Goal: Task Accomplishment & Management: Use online tool/utility

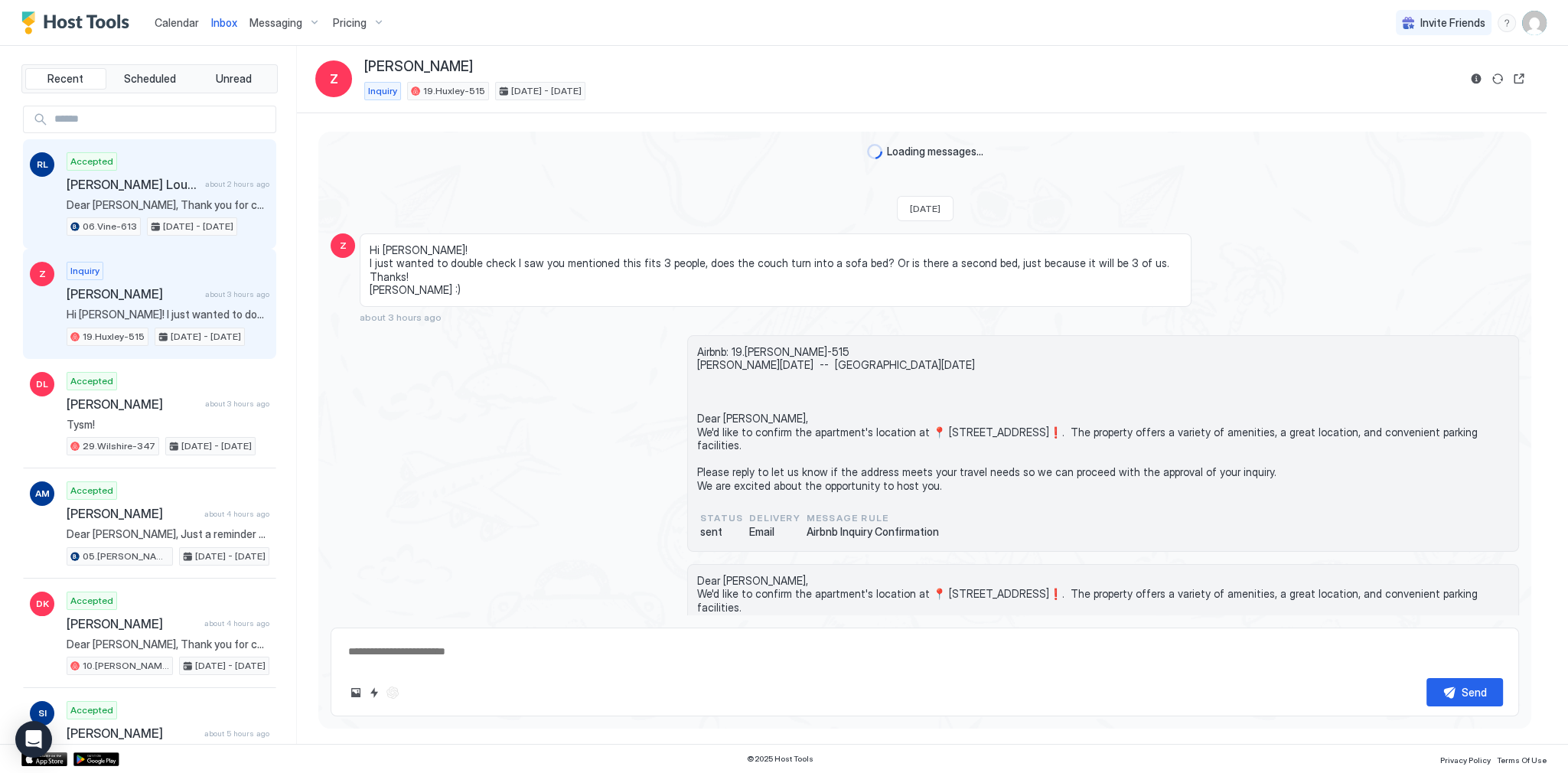
scroll to position [148, 0]
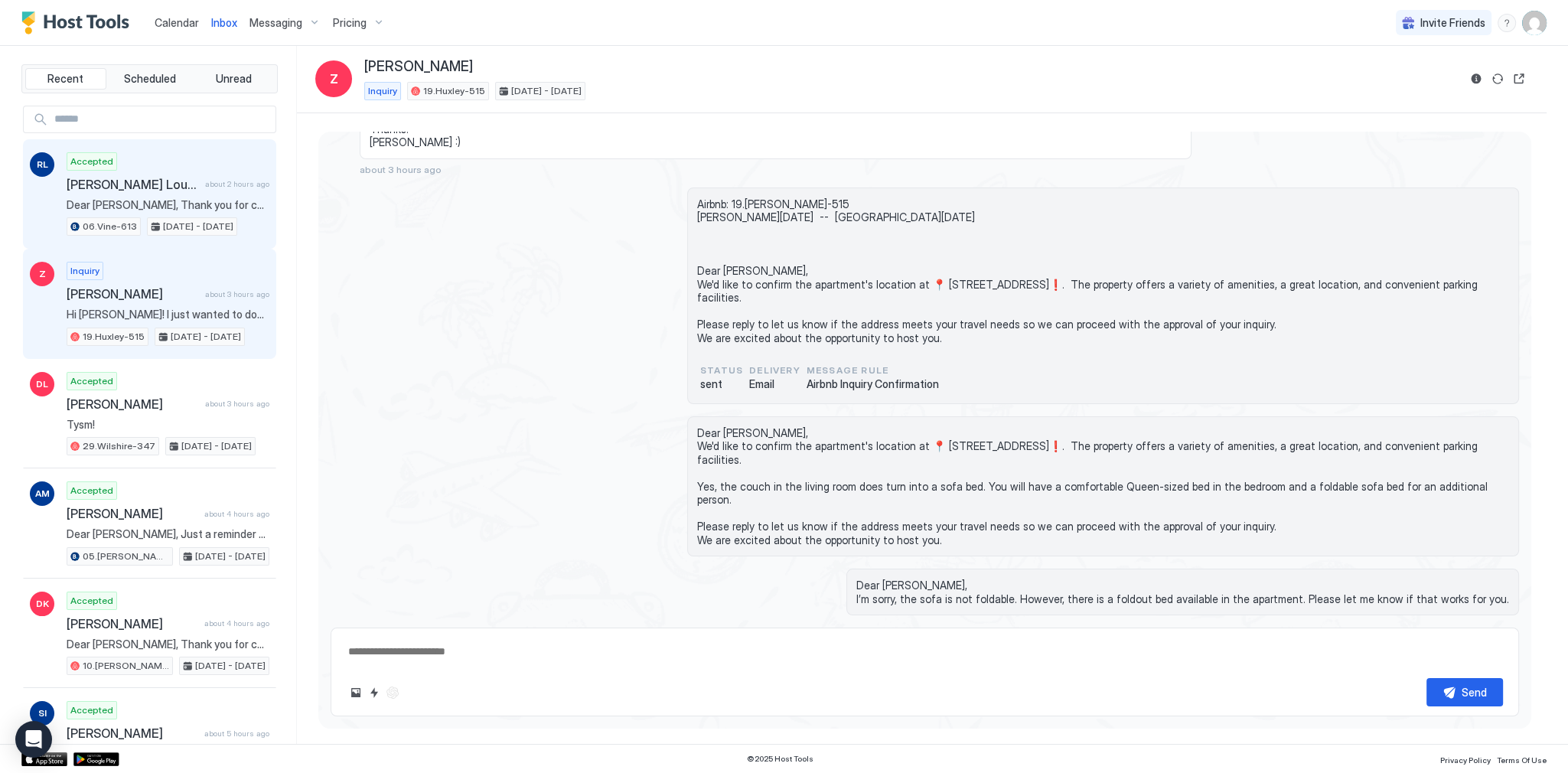
click at [186, 187] on span "[PERSON_NAME] Lourenzetto [PERSON_NAME]" at bounding box center [133, 184] width 132 height 15
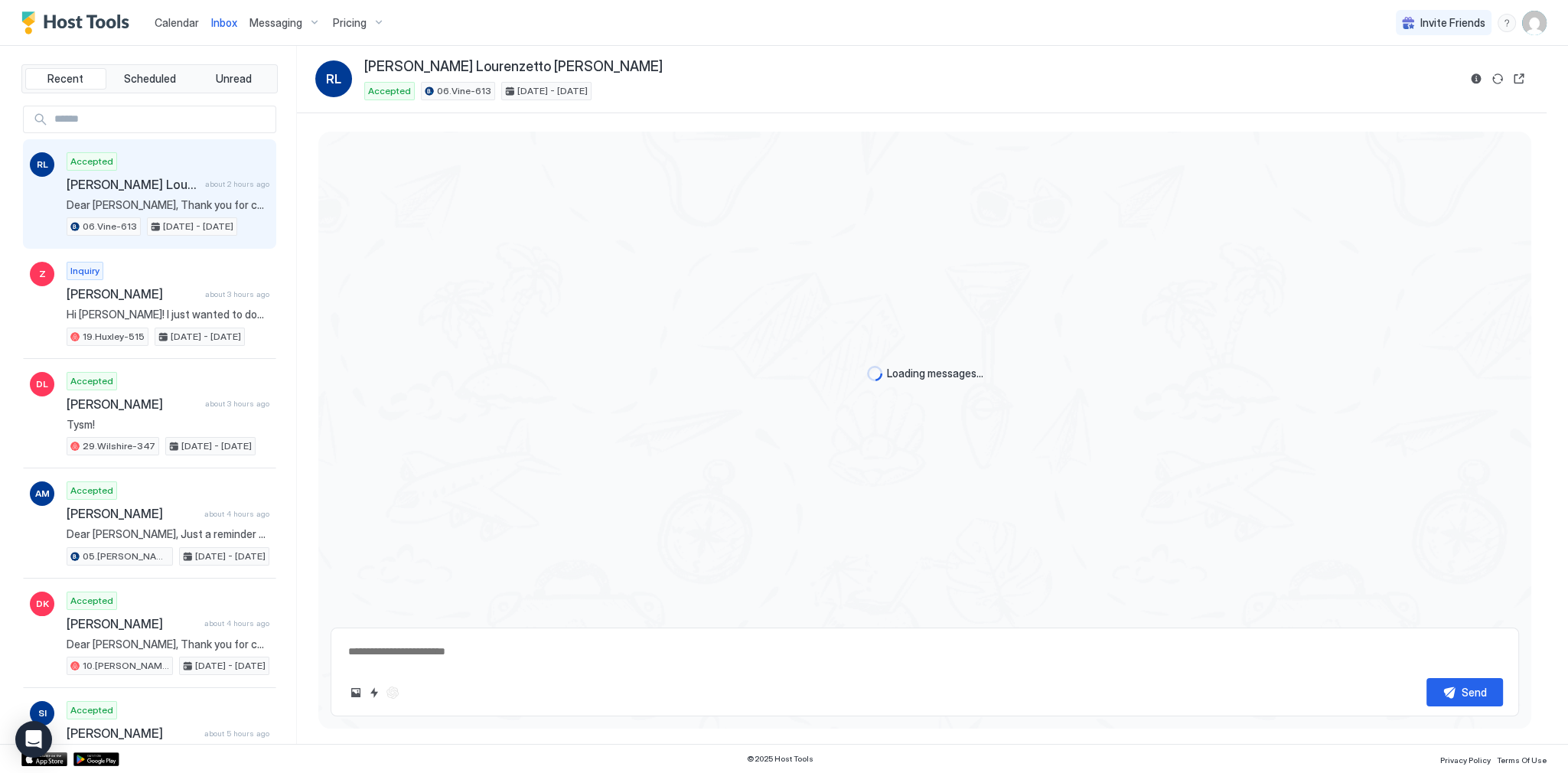
type textarea "*"
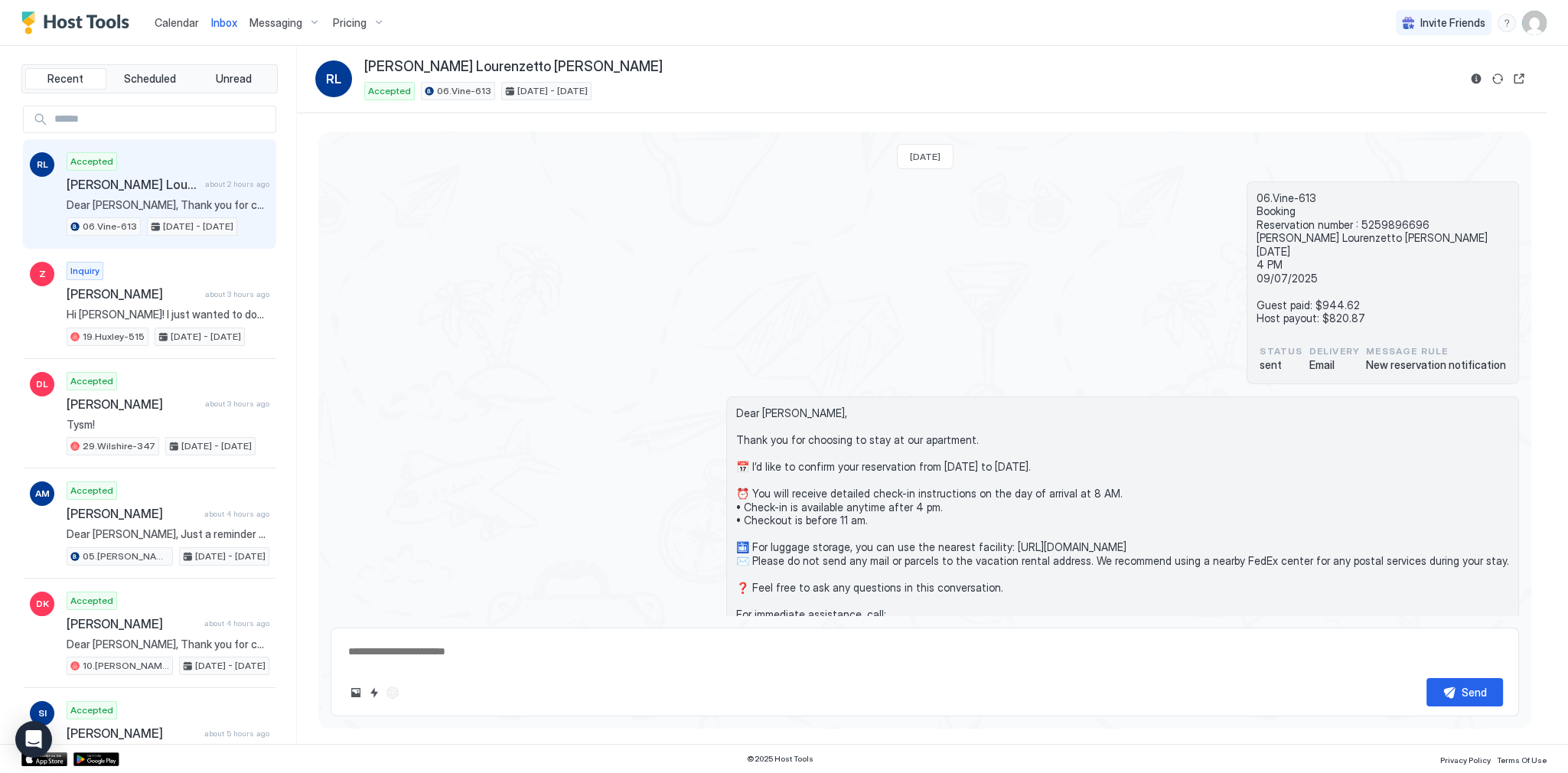
scroll to position [115, 0]
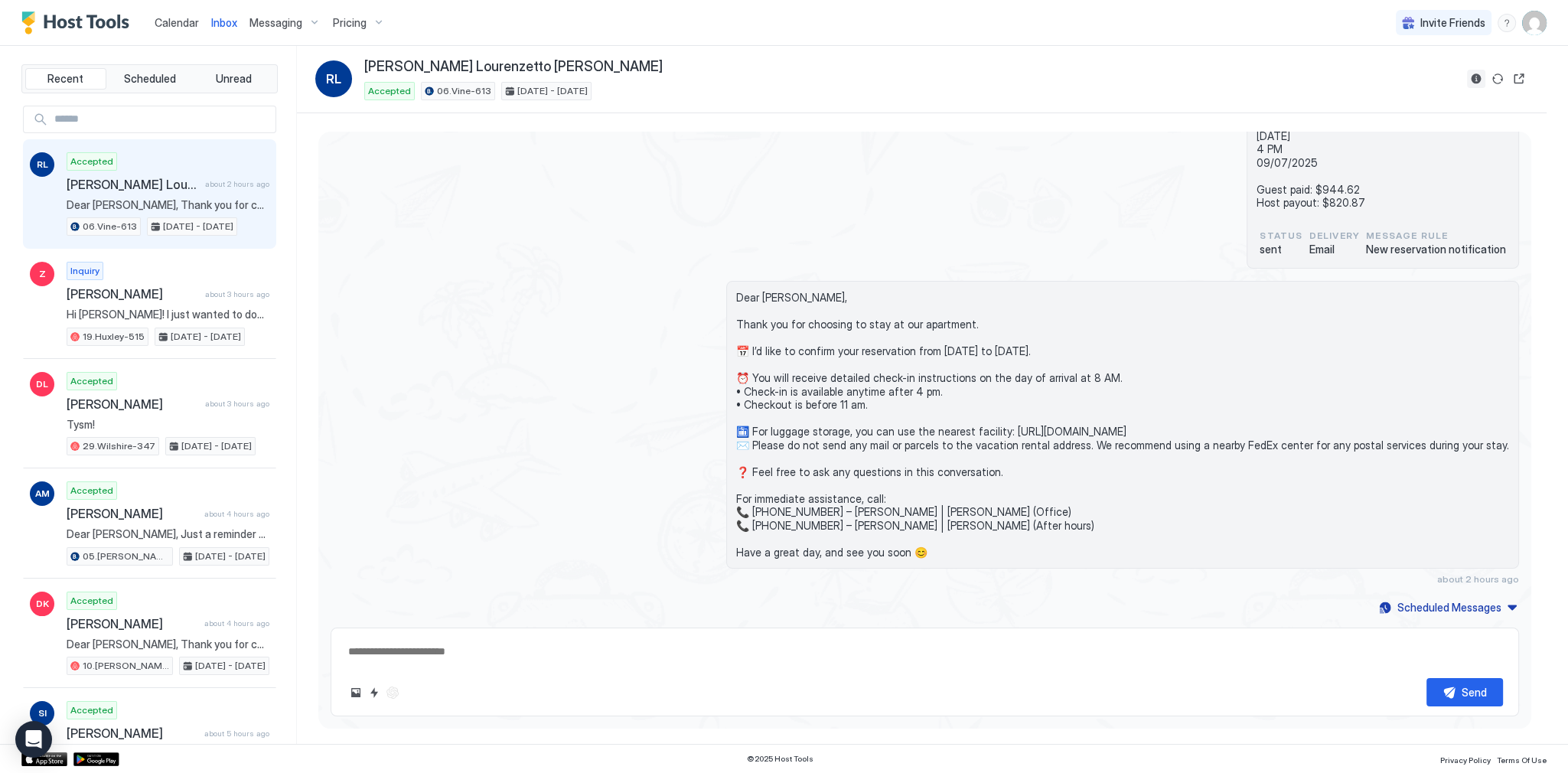
click at [1473, 77] on button "Reservation information" at bounding box center [1476, 78] width 18 height 18
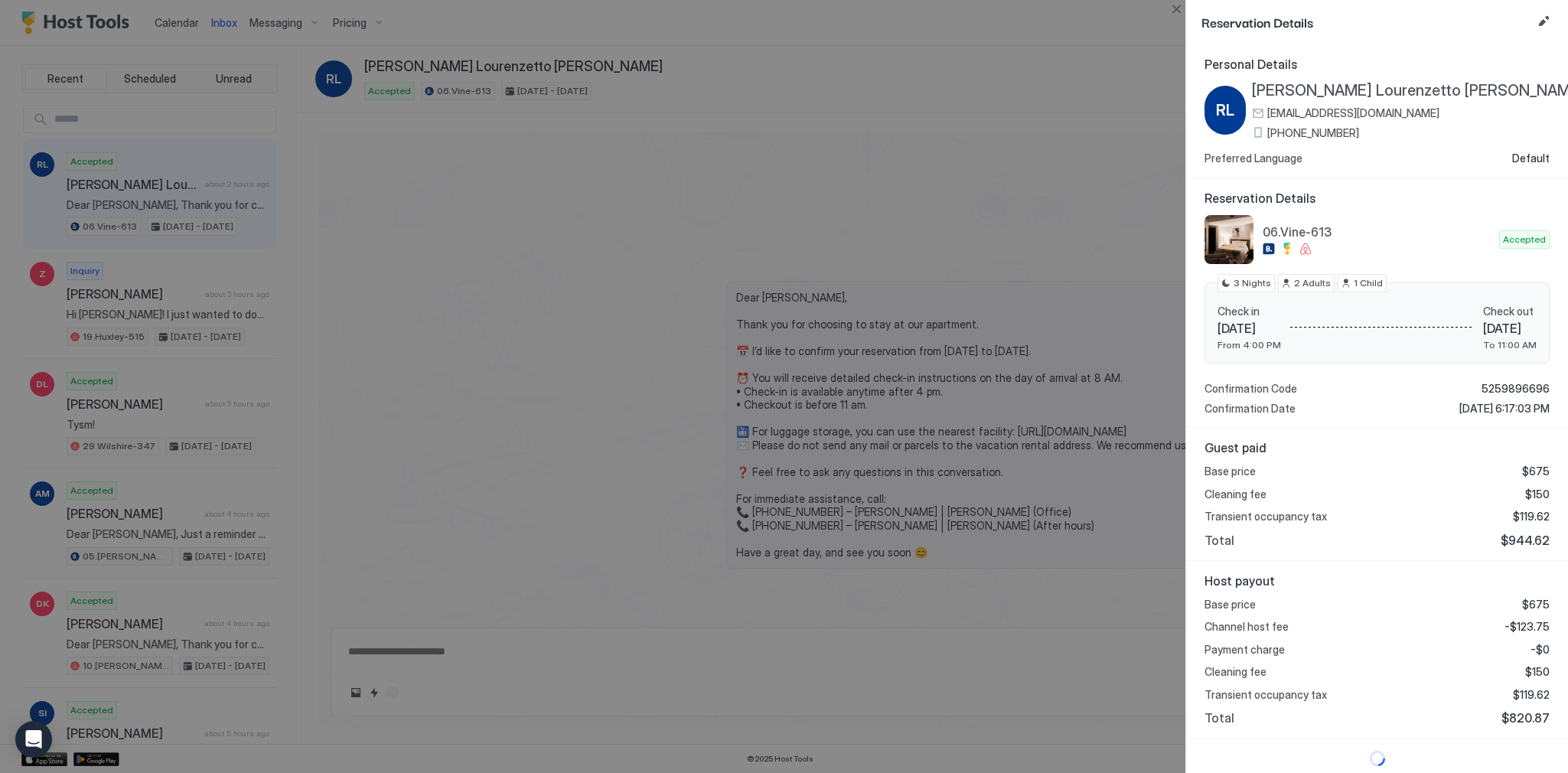
scroll to position [3, 0]
click at [1526, 622] on span "-$123.75" at bounding box center [1527, 624] width 45 height 14
copy span "123.75"
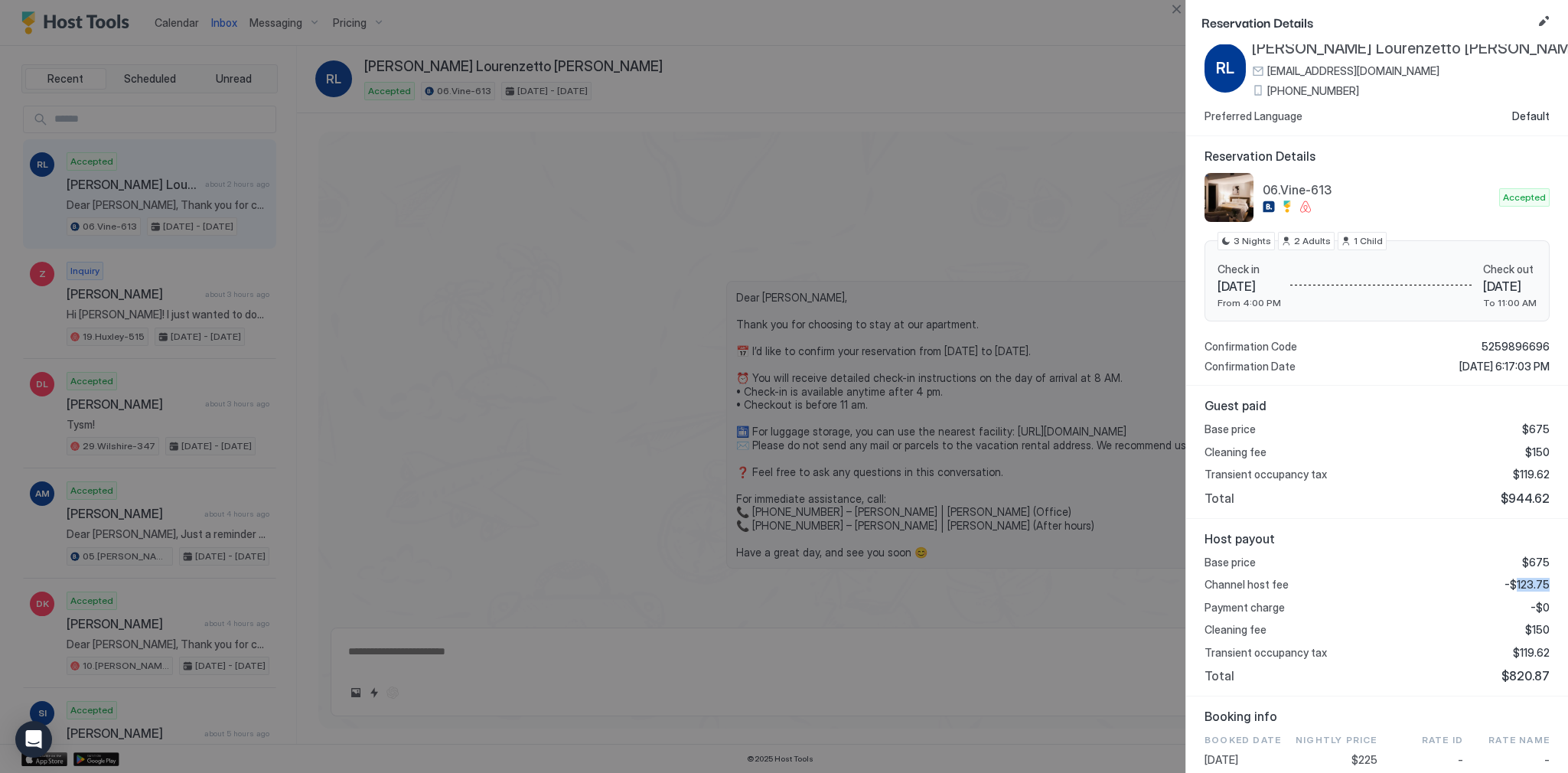
scroll to position [486, 0]
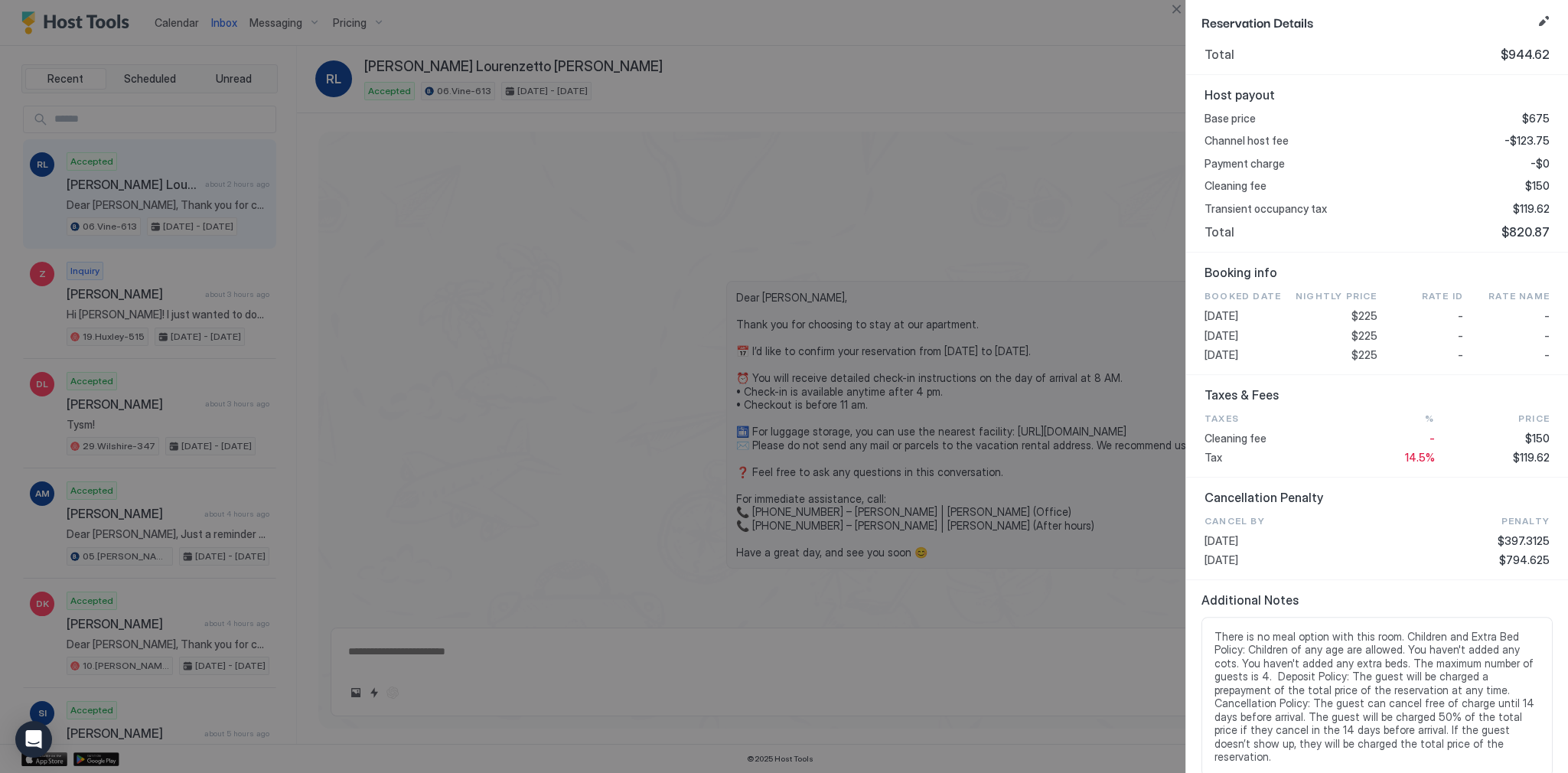
click at [1365, 335] on span "$225" at bounding box center [1365, 336] width 26 height 14
copy span "225"
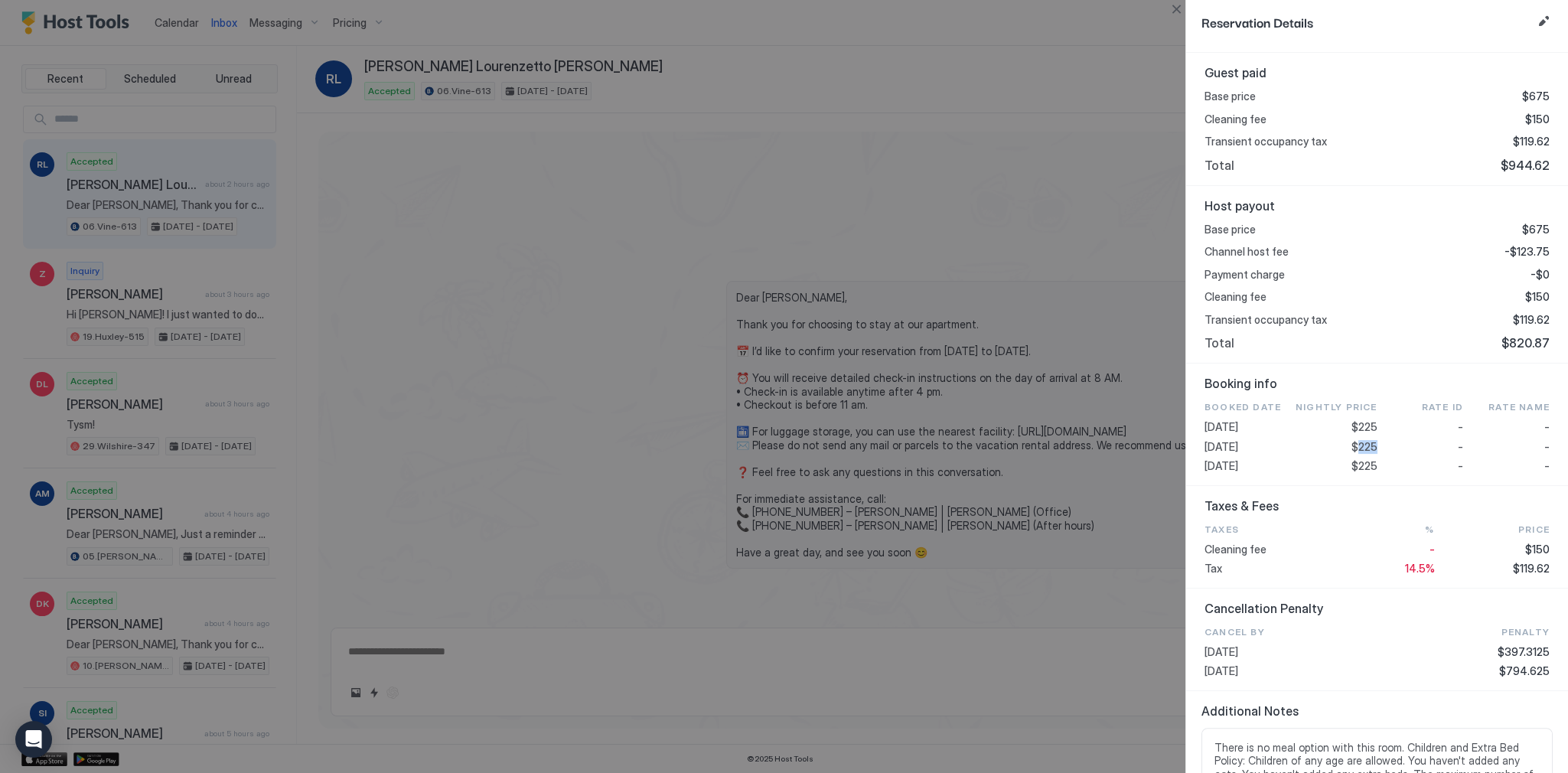
scroll to position [364, 0]
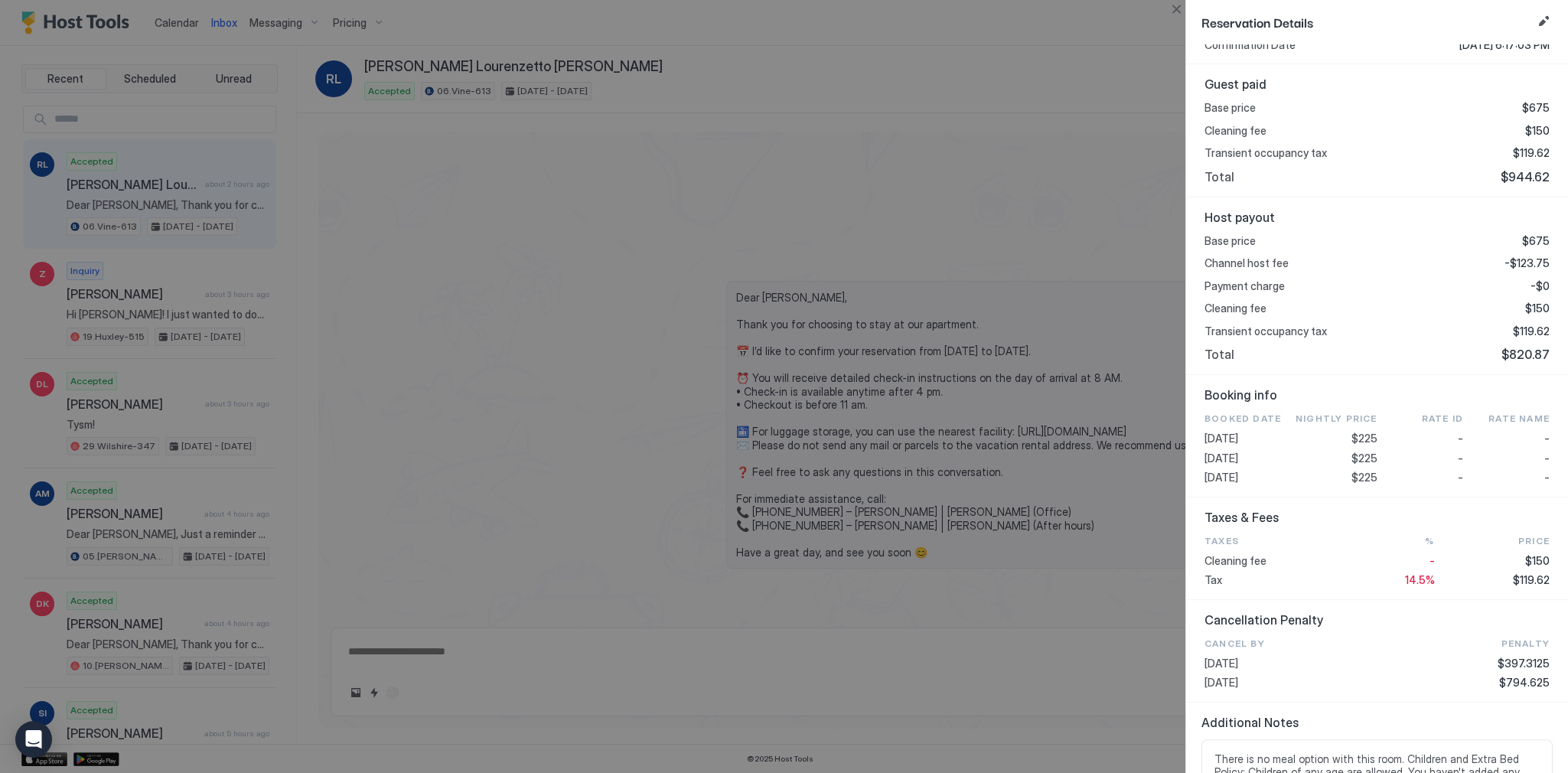
click at [1517, 332] on span "$119.62" at bounding box center [1531, 332] width 37 height 14
copy span "119.62"
click at [623, 343] on div at bounding box center [784, 386] width 1568 height 773
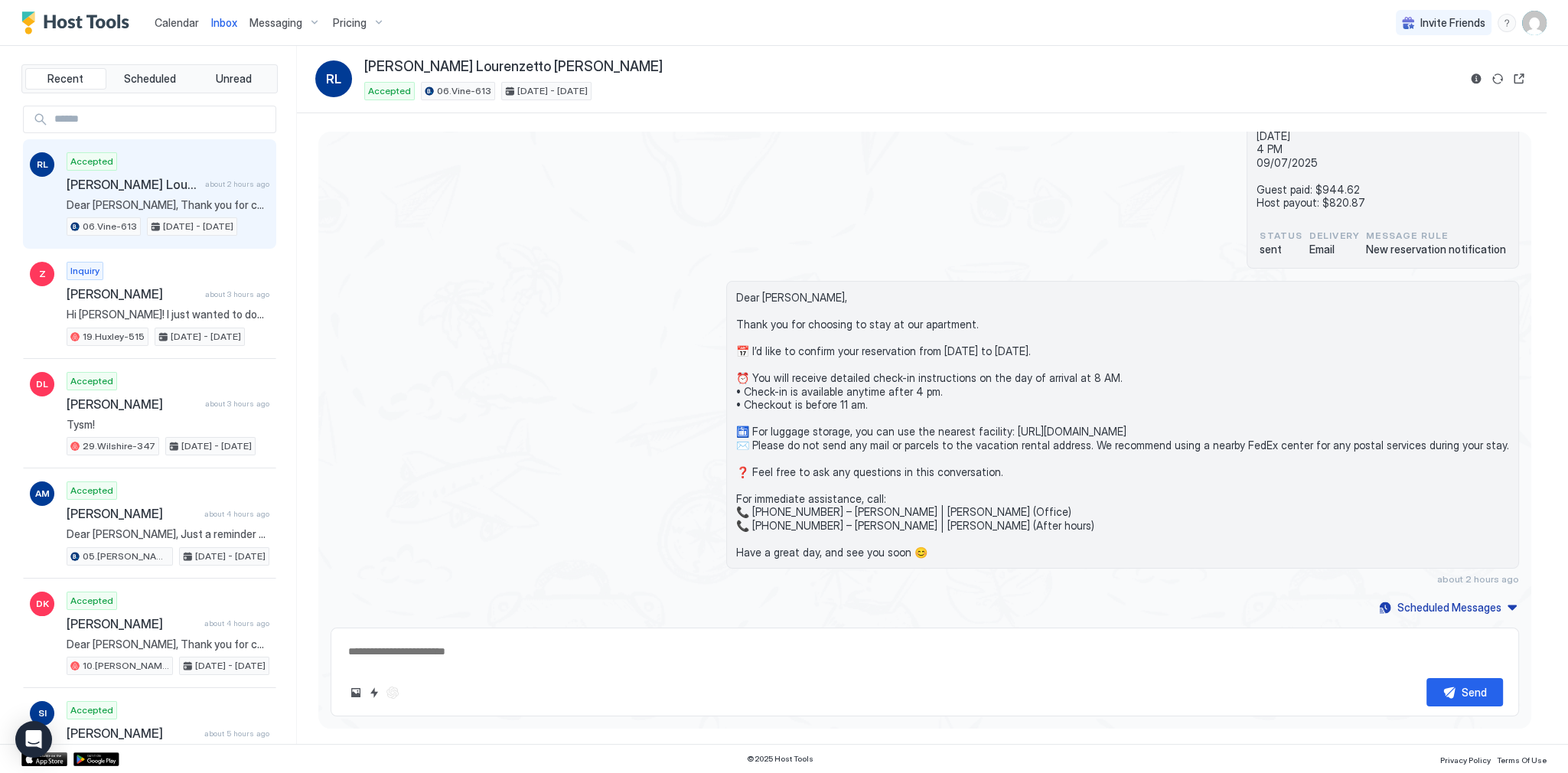
click at [185, 26] on span "Calendar" at bounding box center [177, 22] width 44 height 13
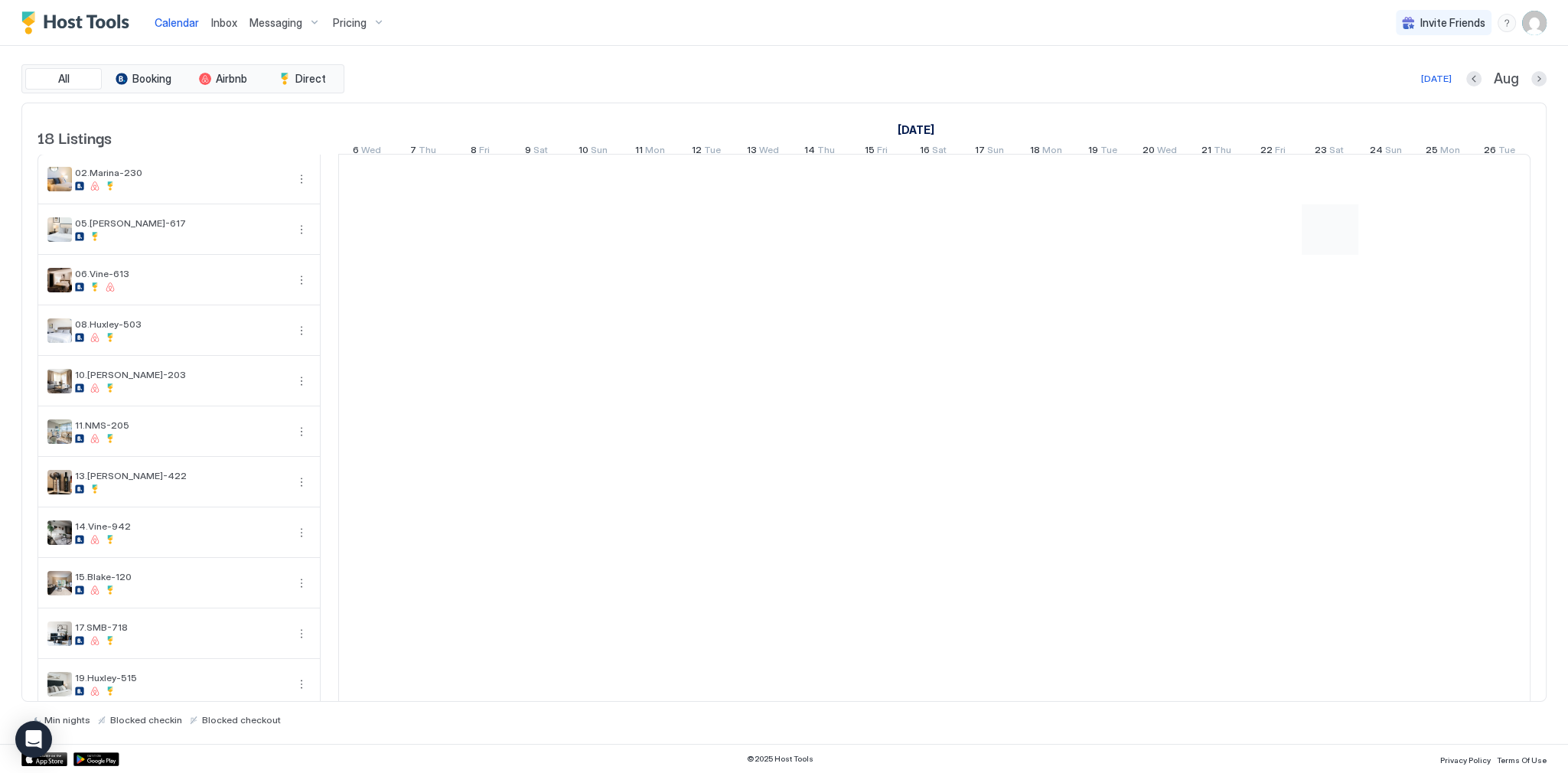
scroll to position [0, 850]
